Goal: Task Accomplishment & Management: Complete application form

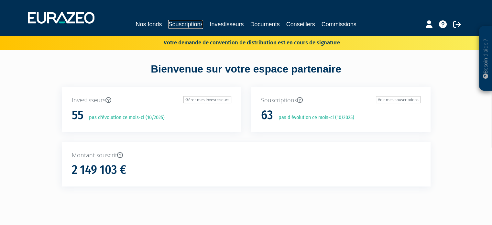
click at [189, 28] on link "Souscriptions" at bounding box center [185, 24] width 35 height 9
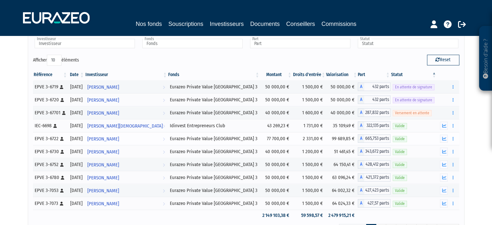
scroll to position [111, 0]
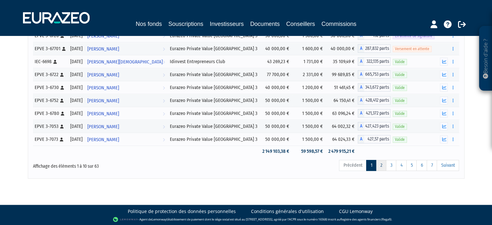
click at [383, 165] on link "2" at bounding box center [381, 165] width 10 height 11
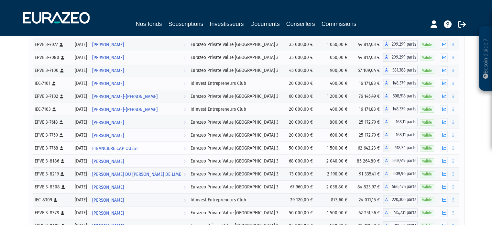
scroll to position [41, 0]
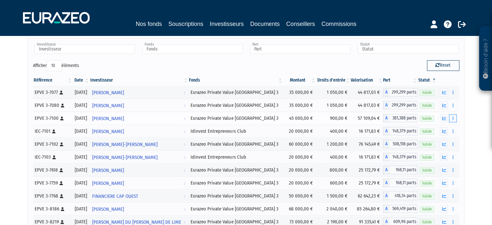
click at [451, 121] on button "button" at bounding box center [453, 118] width 8 height 8
click at [443, 141] on link "Rachat libre" at bounding box center [438, 142] width 32 height 11
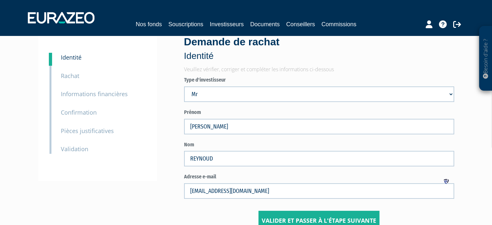
scroll to position [65, 0]
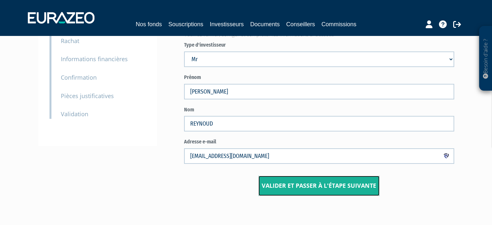
click at [309, 185] on button "Valider et passer à l'étape suivante" at bounding box center [318, 186] width 121 height 20
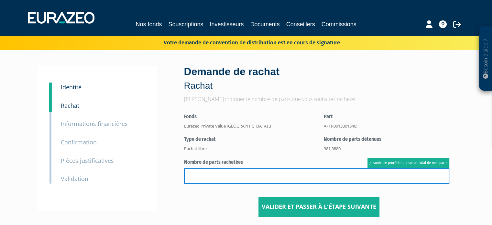
click at [298, 176] on input "text" at bounding box center [316, 176] width 265 height 16
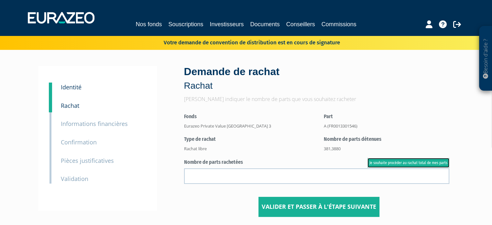
click at [421, 161] on link "Je souhaite procéder au rachat total de mes parts" at bounding box center [408, 163] width 82 height 10
type input "381.388000"
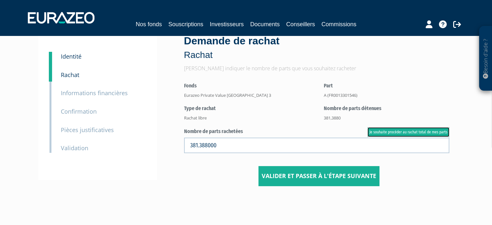
scroll to position [54, 0]
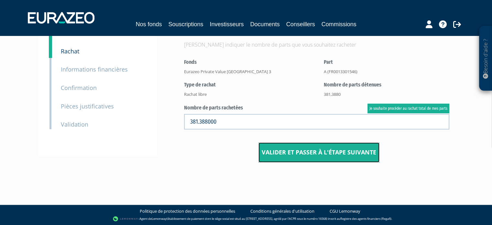
click at [332, 154] on button "Valider et passer à l'étape suivante" at bounding box center [318, 152] width 121 height 20
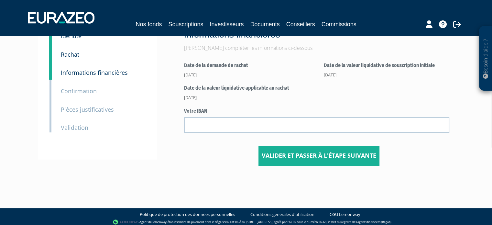
scroll to position [54, 0]
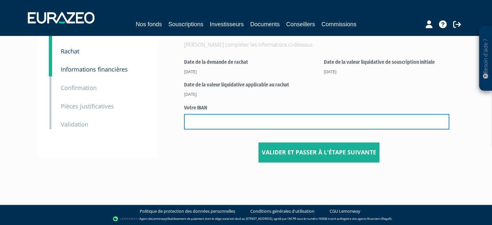
click at [203, 121] on input "text" at bounding box center [316, 122] width 265 height 16
paste input "[FINANCIAL_ID]"
type input "[FINANCIAL_ID]"
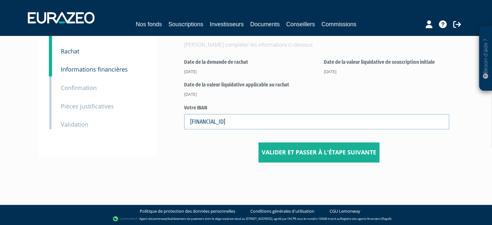
drag, startPoint x: 172, startPoint y: 172, endPoint x: 182, endPoint y: 172, distance: 10.4
click at [174, 172] on div "1 Identité 2 Rachat 3 Informations financières 3 Confirmation 4 Pièces justific…" at bounding box center [246, 86] width 406 height 183
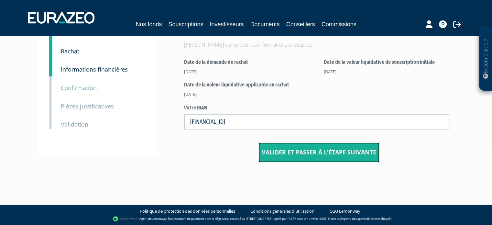
click at [323, 151] on button "Valider et passer à l'étape suivante" at bounding box center [318, 152] width 121 height 20
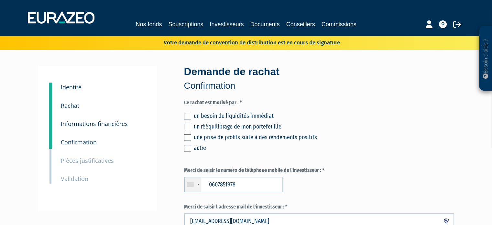
click at [185, 124] on label at bounding box center [187, 127] width 7 height 6
click at [0, 0] on input "checkbox" at bounding box center [0, 0] width 0 height 0
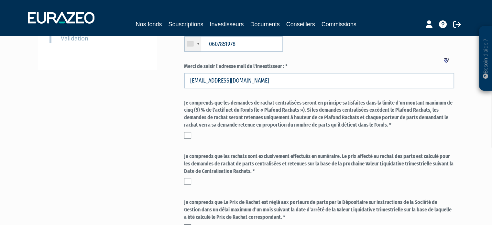
scroll to position [162, 0]
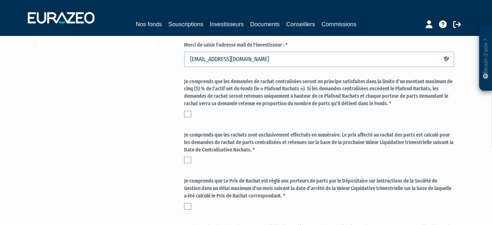
click at [187, 114] on label at bounding box center [187, 114] width 7 height 6
click at [0, 0] on input "checkbox" at bounding box center [0, 0] width 0 height 0
click at [188, 158] on label at bounding box center [187, 160] width 7 height 6
click at [0, 0] on input "checkbox" at bounding box center [0, 0] width 0 height 0
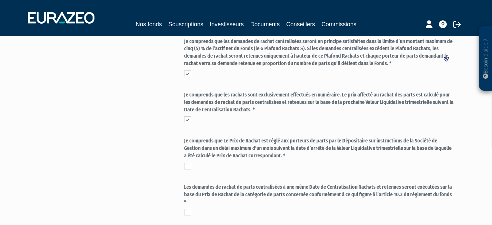
scroll to position [259, 0]
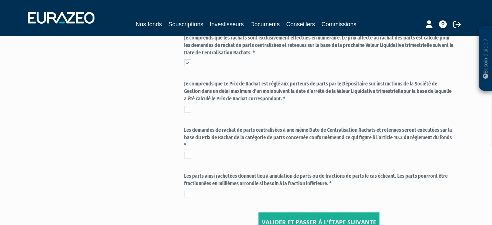
click at [186, 109] on label at bounding box center [187, 109] width 7 height 6
click at [0, 0] on input "checkbox" at bounding box center [0, 0] width 0 height 0
click at [185, 154] on label at bounding box center [187, 155] width 7 height 6
click at [0, 0] on input "checkbox" at bounding box center [0, 0] width 0 height 0
click at [189, 193] on label at bounding box center [187, 193] width 7 height 6
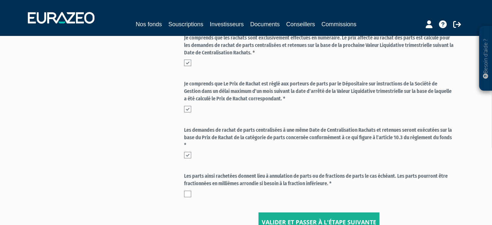
click at [0, 0] on input "checkbox" at bounding box center [0, 0] width 0 height 0
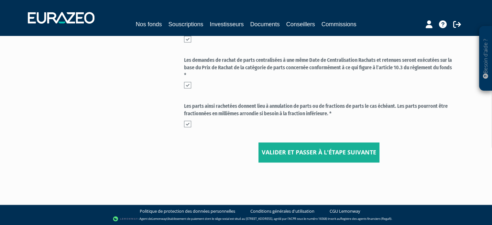
scroll to position [329, 0]
click at [299, 152] on button "Valider et passer à l'étape suivante" at bounding box center [318, 152] width 121 height 20
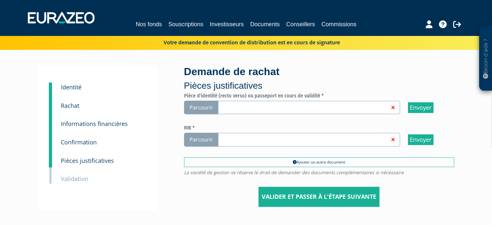
click at [198, 104] on span "Parcourir" at bounding box center [201, 108] width 34 height 14
click at [0, 0] on input "Parcourir" at bounding box center [0, 0] width 0 height 0
click at [211, 139] on span "Parcourir" at bounding box center [201, 140] width 34 height 14
click at [0, 0] on input "Parcourir" at bounding box center [0, 0] width 0 height 0
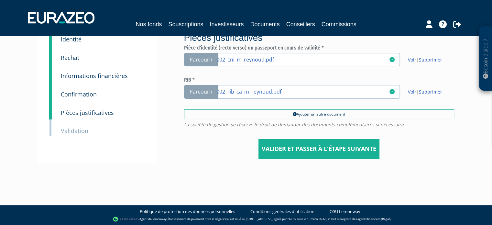
scroll to position [48, 0]
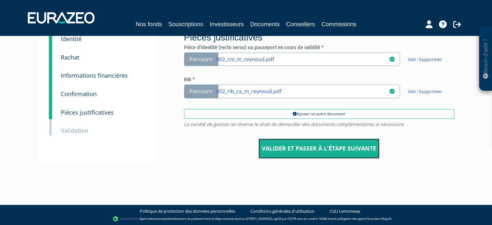
click at [300, 145] on input "Valider et passer à l'étape suivante" at bounding box center [318, 148] width 121 height 20
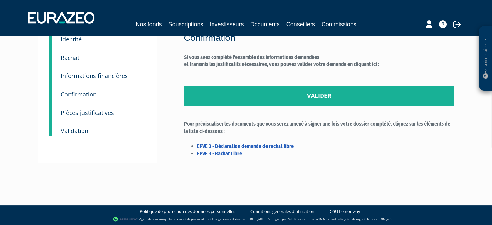
scroll to position [48, 0]
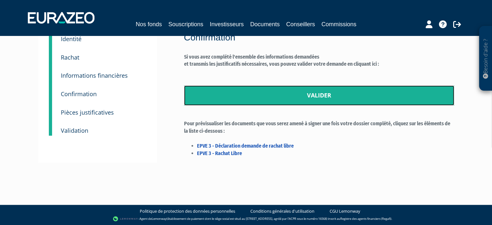
click at [312, 94] on link "Valider" at bounding box center [319, 95] width 270 height 20
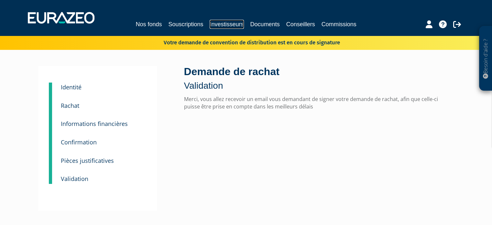
click at [221, 25] on link "Investisseurs" at bounding box center [227, 24] width 34 height 9
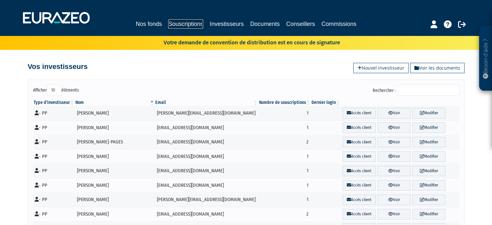
click at [192, 22] on link "Souscriptions" at bounding box center [185, 23] width 35 height 9
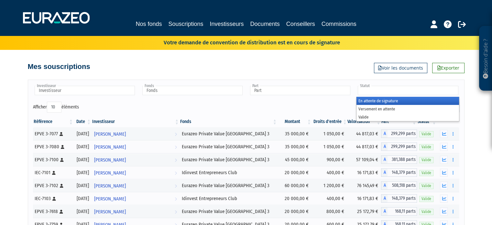
click at [370, 91] on input "text" at bounding box center [408, 90] width 100 height 9
click at [304, 96] on ul at bounding box center [299, 91] width 103 height 12
type input "Statut"
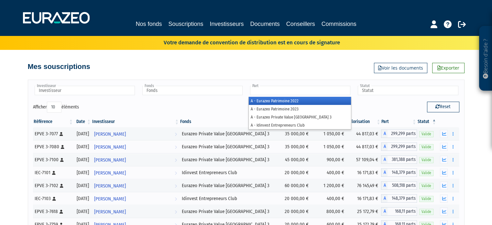
click at [278, 68] on div "Mes souscriptions Exporter Voir les documents" at bounding box center [246, 63] width 437 height 14
type input "Part"
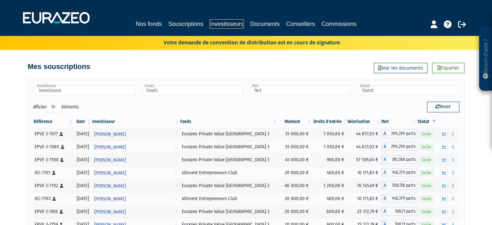
click at [232, 24] on link "Investisseurs" at bounding box center [227, 23] width 34 height 9
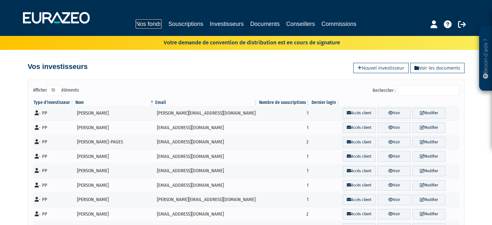
click at [141, 23] on link "Nos fonds" at bounding box center [148, 23] width 26 height 9
